Goal: Obtain resource: Download file/media

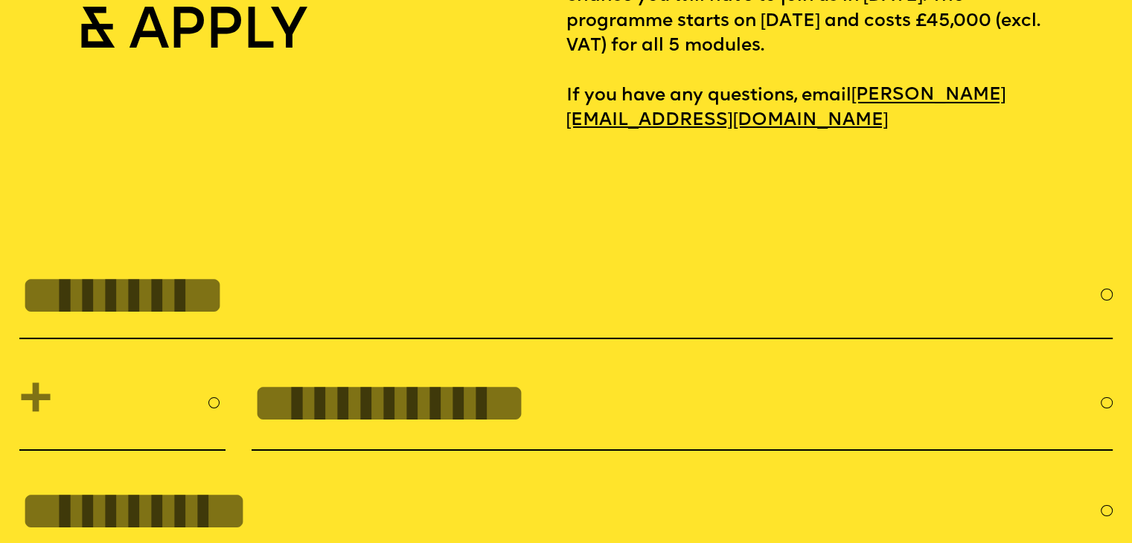
scroll to position [5087, 0]
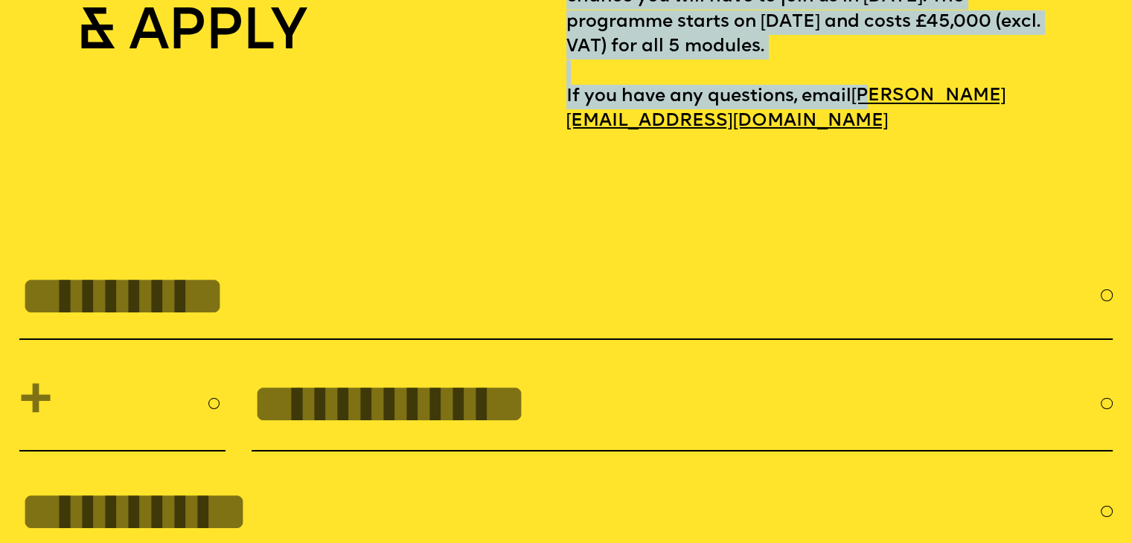
drag, startPoint x: 545, startPoint y: 175, endPoint x: 586, endPoint y: 169, distance: 40.6
click at [586, 135] on div "DOWNLOAD BROCHURE & APPLY To download the brochure with more information, sylla…" at bounding box center [565, 23] width 1092 height 224
click at [512, 135] on div "DOWNLOAD BROCHURE & APPLY" at bounding box center [292, 23] width 546 height 224
drag, startPoint x: 527, startPoint y: 179, endPoint x: 591, endPoint y: 162, distance: 66.1
click at [591, 135] on div "DOWNLOAD BROCHURE & APPLY To download the brochure with more information, sylla…" at bounding box center [565, 23] width 1092 height 224
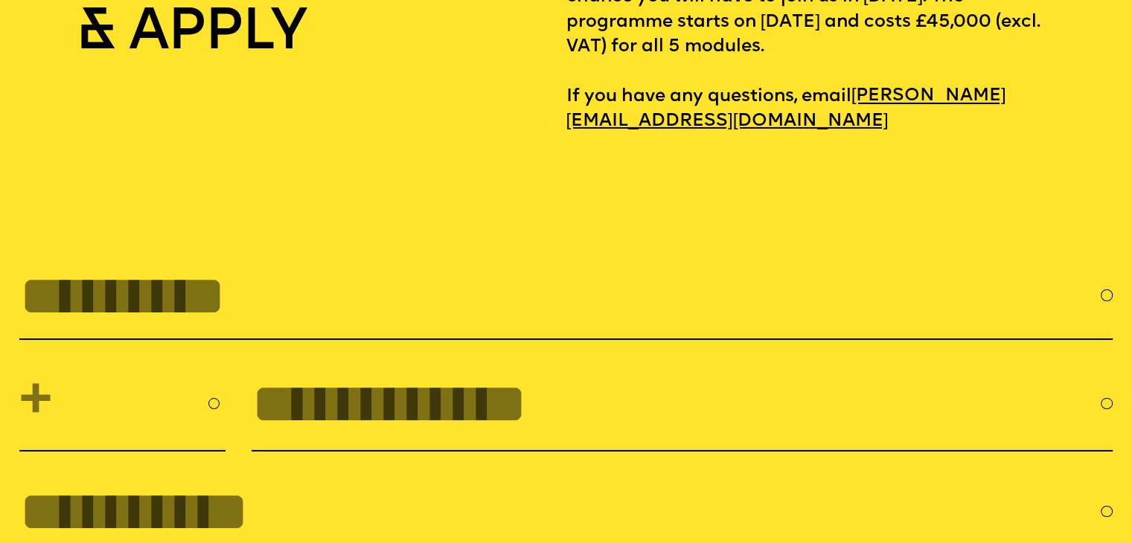
click at [743, 244] on section "**********" at bounding box center [566, 437] width 1132 height 489
drag, startPoint x: 941, startPoint y: 176, endPoint x: 669, endPoint y: 205, distance: 273.1
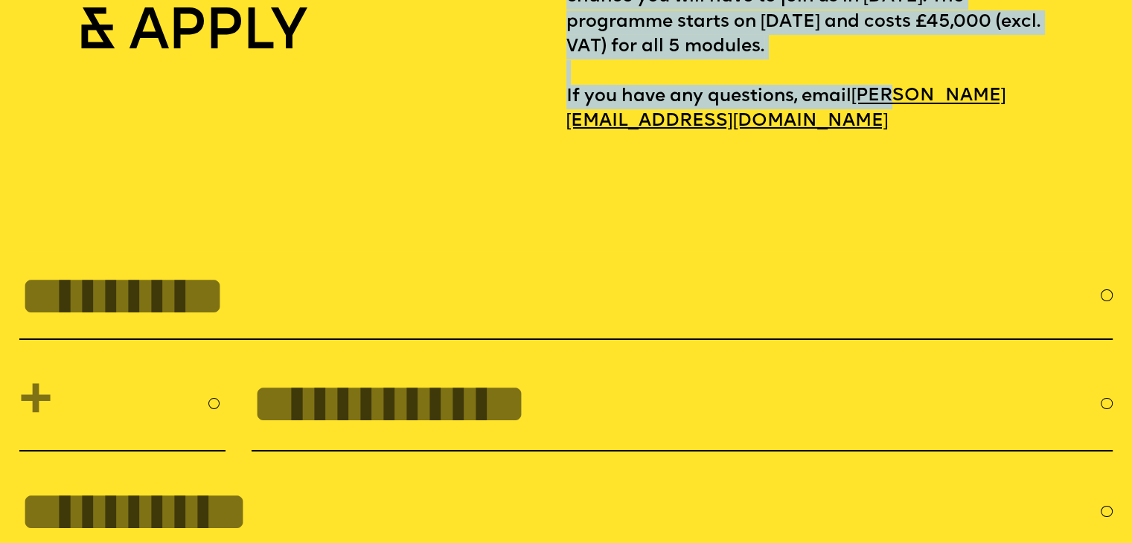
drag, startPoint x: 539, startPoint y: 173, endPoint x: 610, endPoint y: 177, distance: 71.5
click at [610, 135] on div "DOWNLOAD BROCHURE & APPLY To download the brochure with more information, sylla…" at bounding box center [565, 23] width 1092 height 224
click at [935, 112] on p "To download the brochure with more information, syllabus and how to apply to th…" at bounding box center [839, 23] width 546 height 224
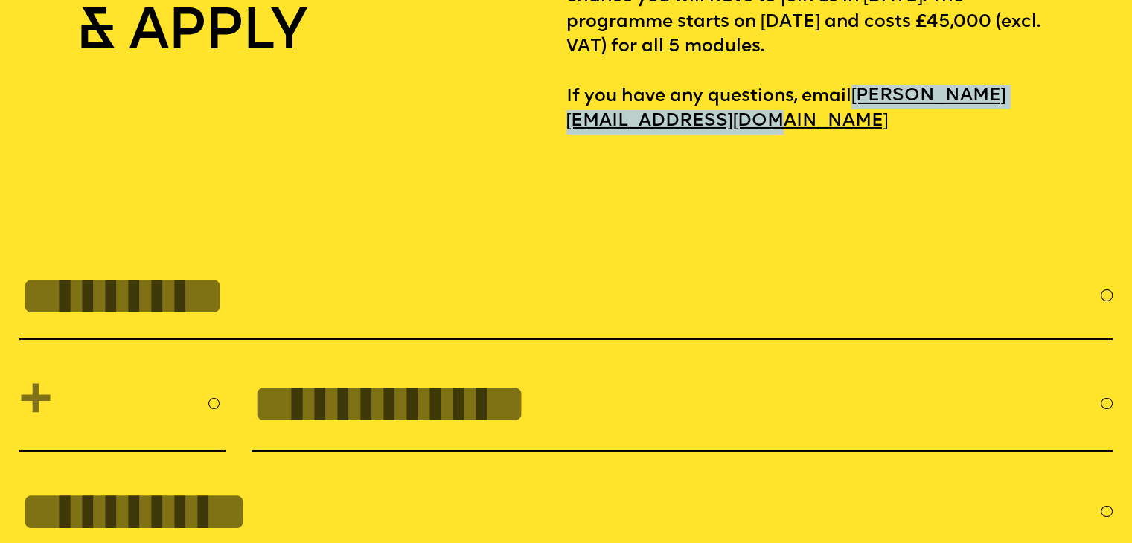
drag, startPoint x: 925, startPoint y: 167, endPoint x: 565, endPoint y: 178, distance: 360.3
click at [566, 135] on p "To download the brochure with more information, syllabus and how to apply to th…" at bounding box center [839, 23] width 546 height 224
copy link "[PERSON_NAME][EMAIL_ADDRESS][DOMAIN_NAME]"
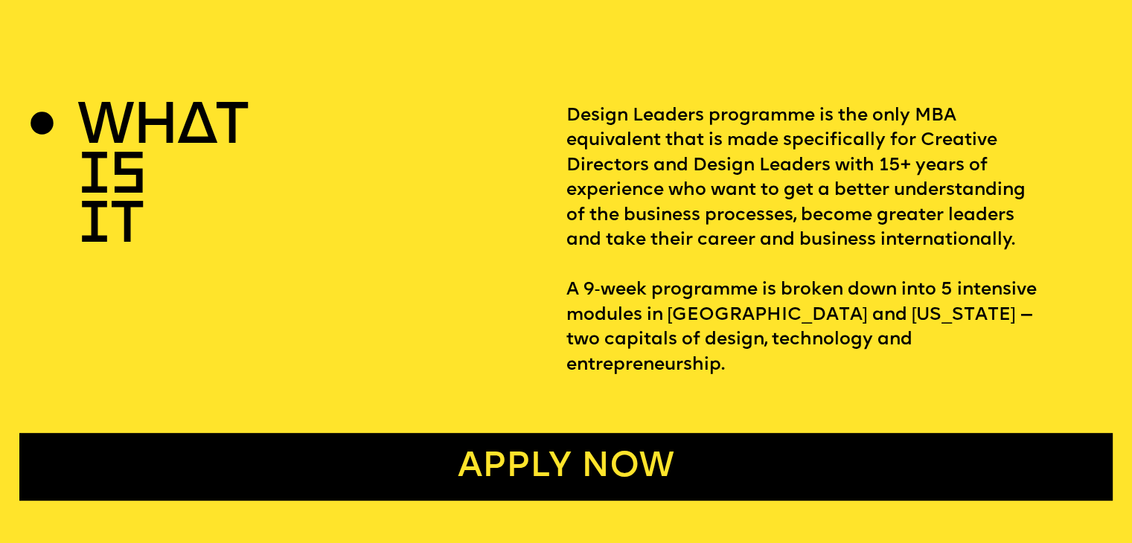
scroll to position [0, 0]
